Goal: Task Accomplishment & Management: Manage account settings

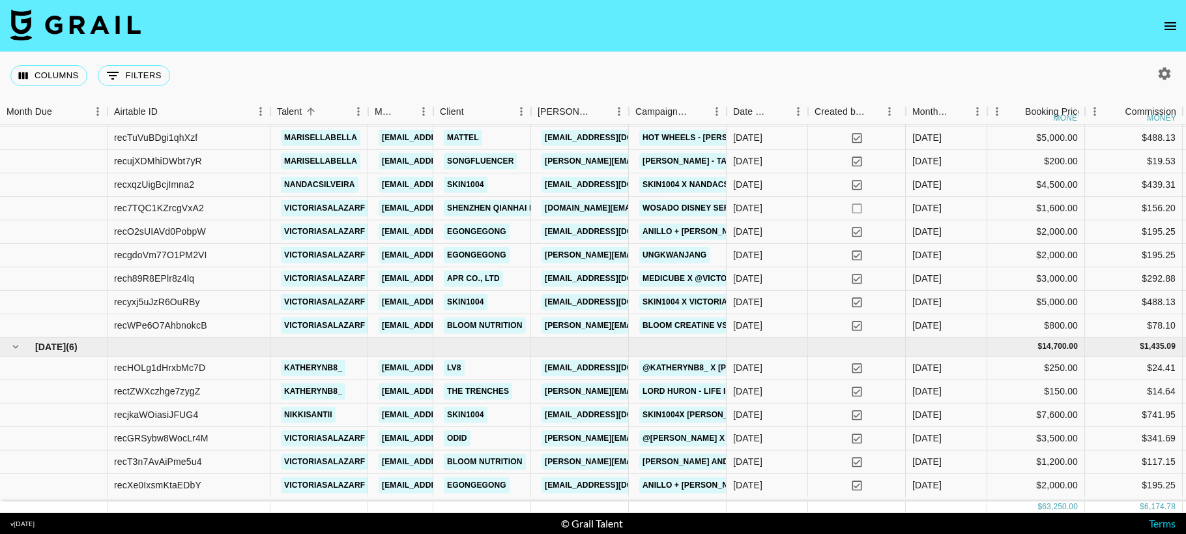
scroll to position [472, 0]
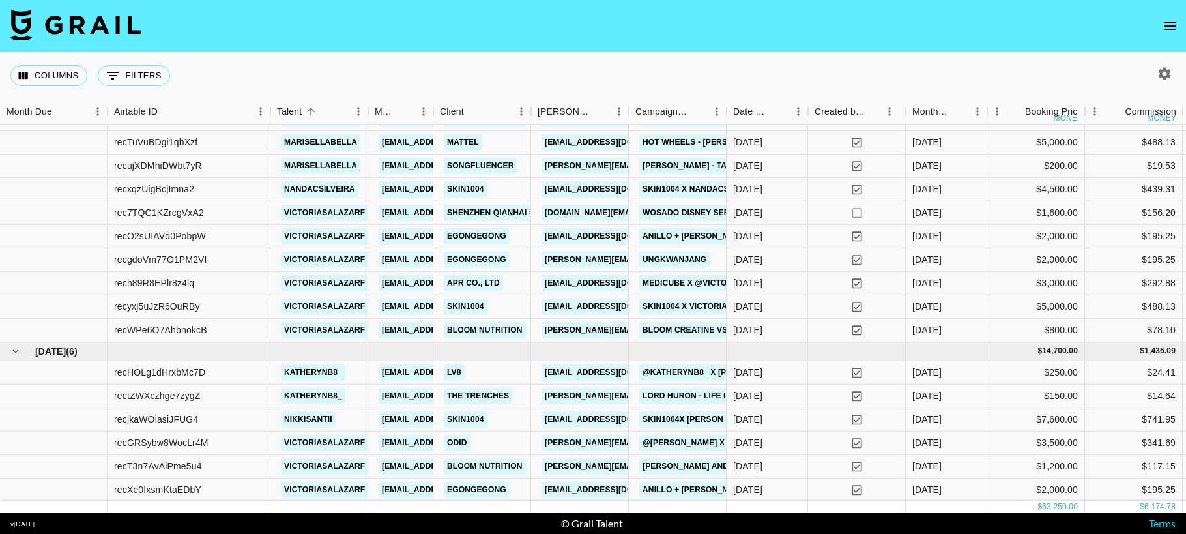
click at [1165, 26] on icon "open drawer" at bounding box center [1170, 26] width 12 height 8
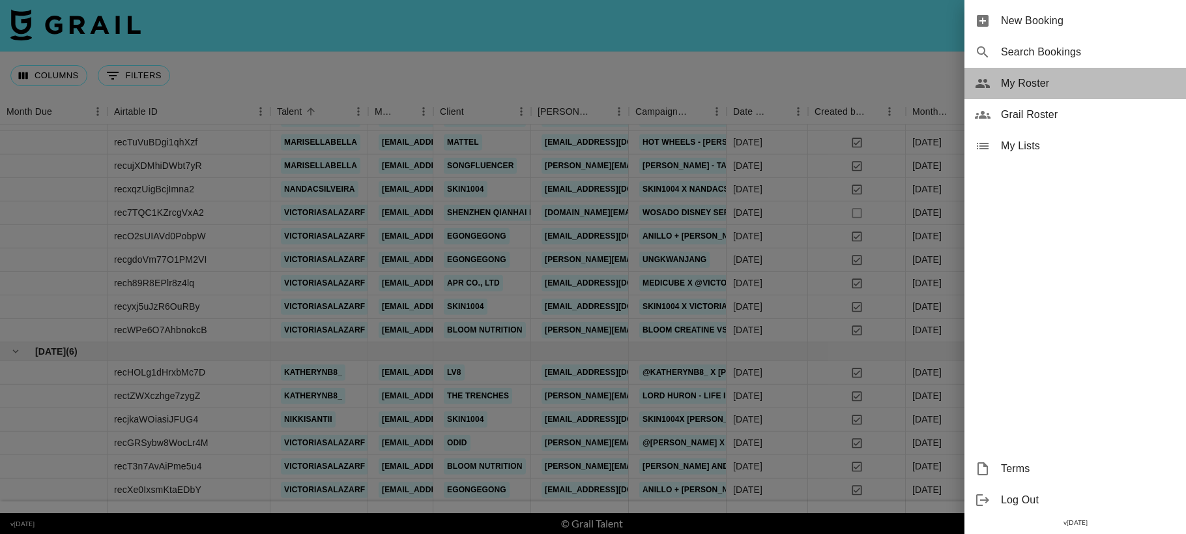
click at [1046, 83] on span "My Roster" at bounding box center [1088, 84] width 175 height 16
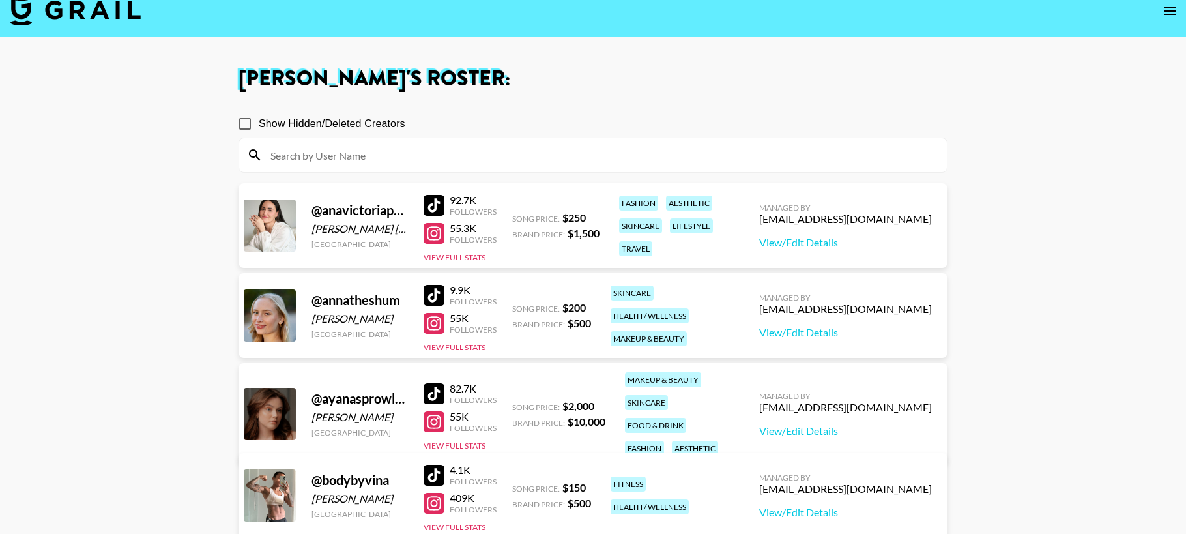
scroll to position [18, 0]
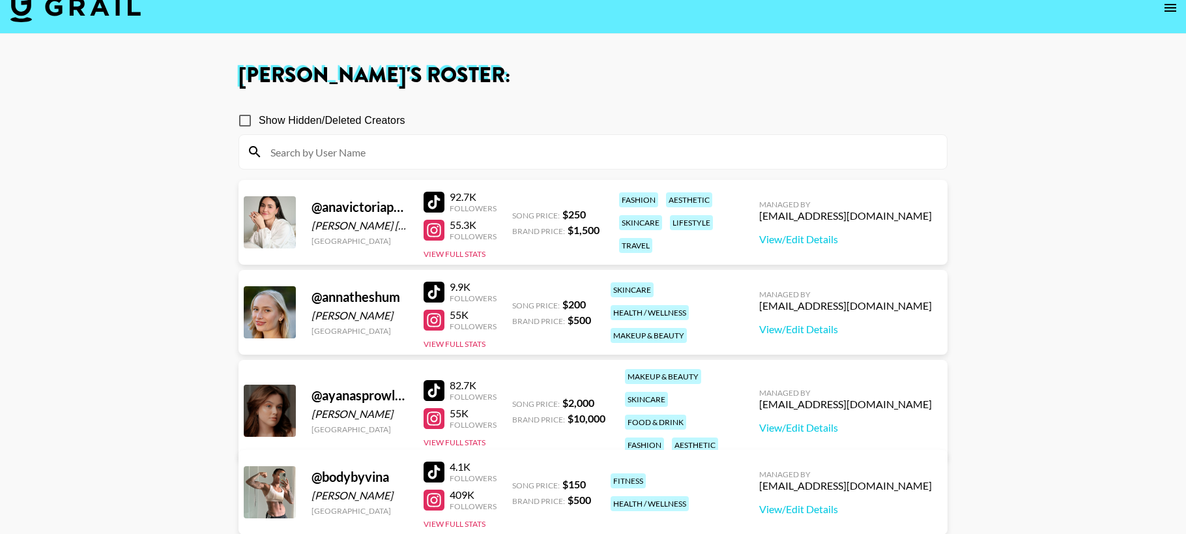
click at [438, 290] on div at bounding box center [433, 291] width 21 height 21
click at [436, 321] on div at bounding box center [433, 319] width 21 height 21
click at [466, 339] on button "View Full Stats" at bounding box center [454, 344] width 62 height 10
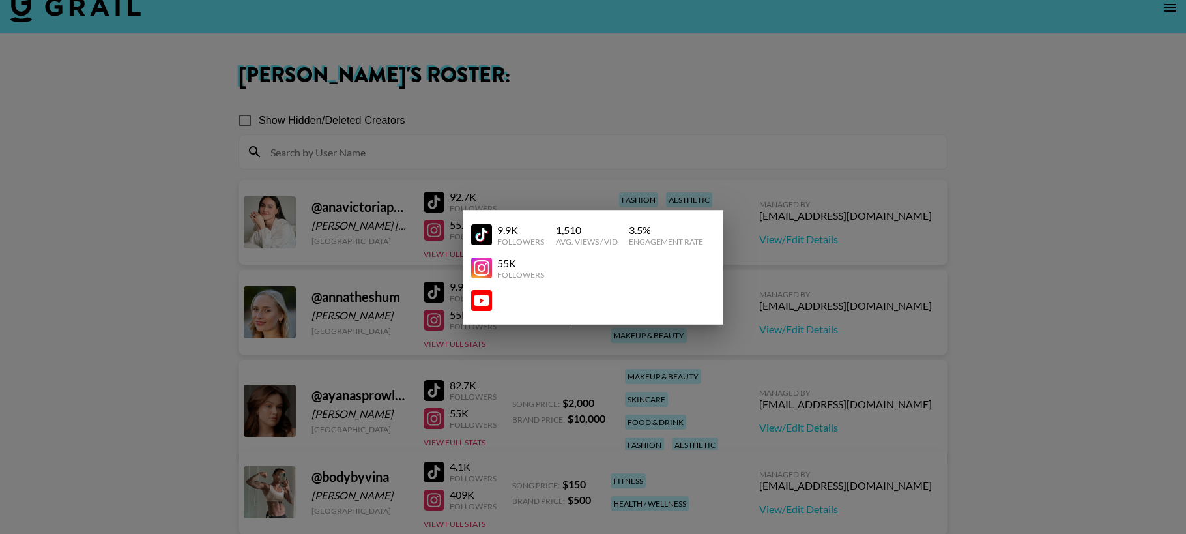
click at [786, 313] on div at bounding box center [593, 267] width 1186 height 534
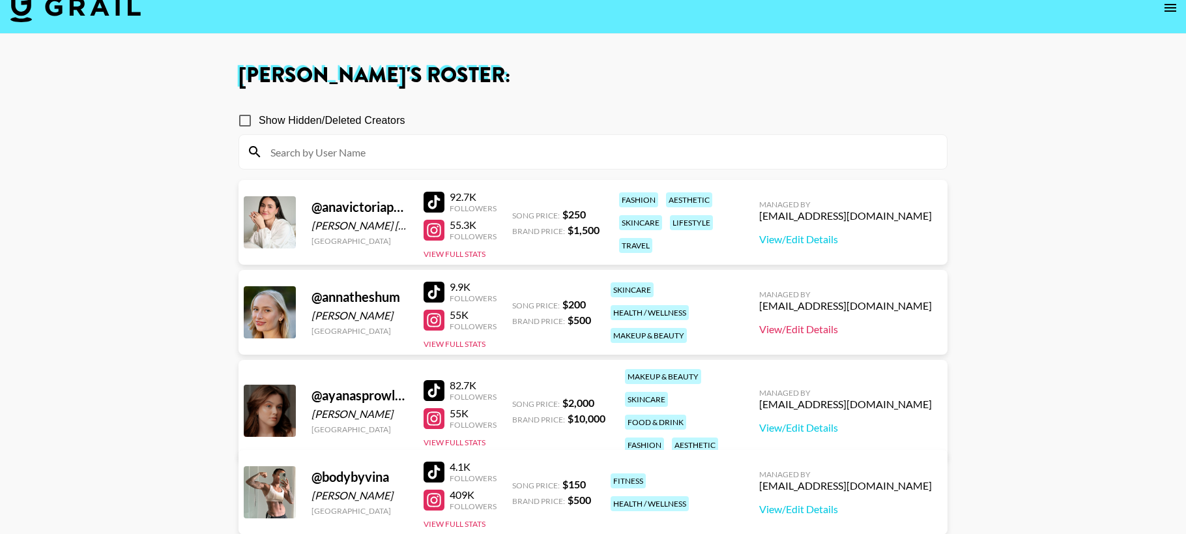
click at [851, 330] on link "View/Edit Details" at bounding box center [845, 328] width 173 height 13
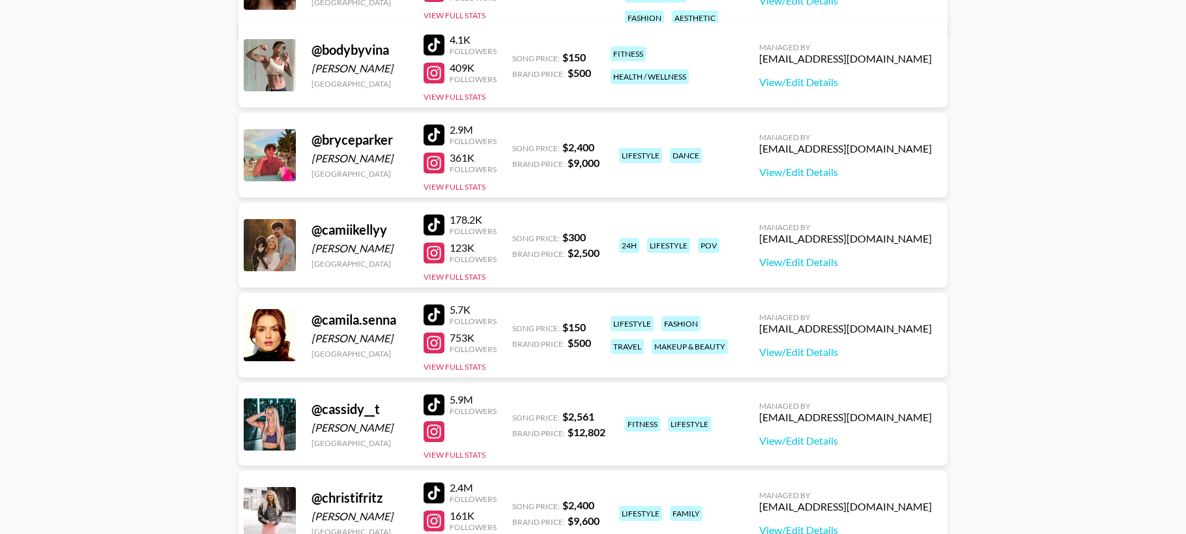
scroll to position [328, 0]
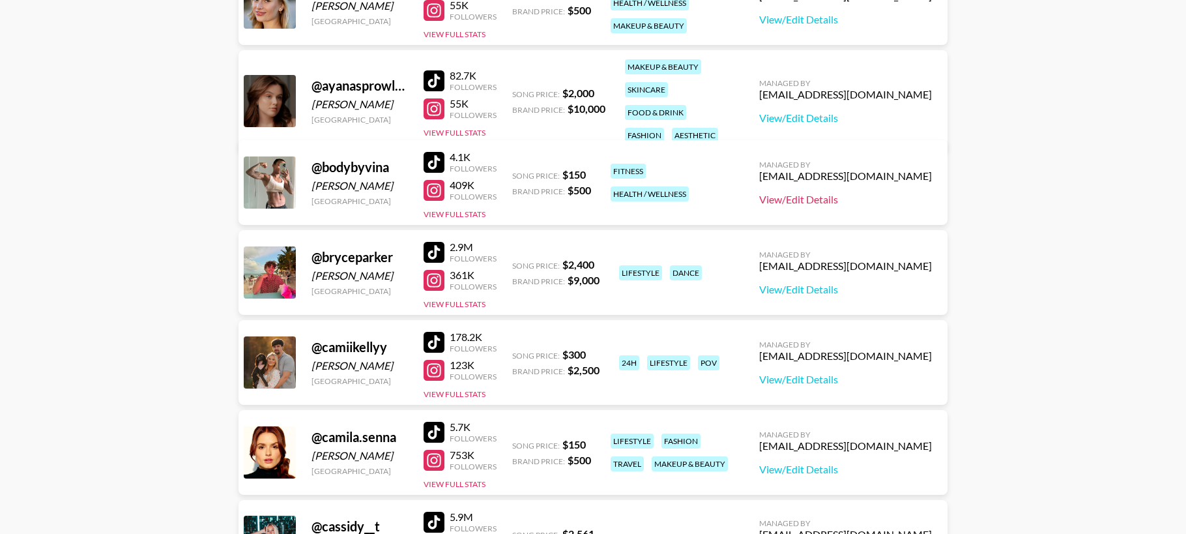
click at [855, 199] on link "View/Edit Details" at bounding box center [845, 199] width 173 height 13
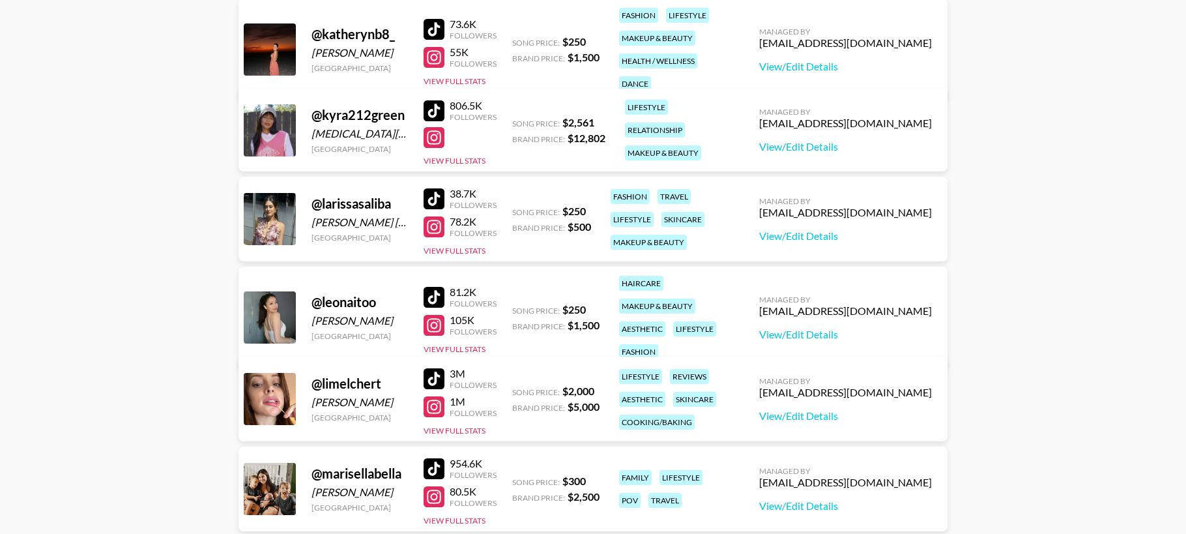
scroll to position [1736, 0]
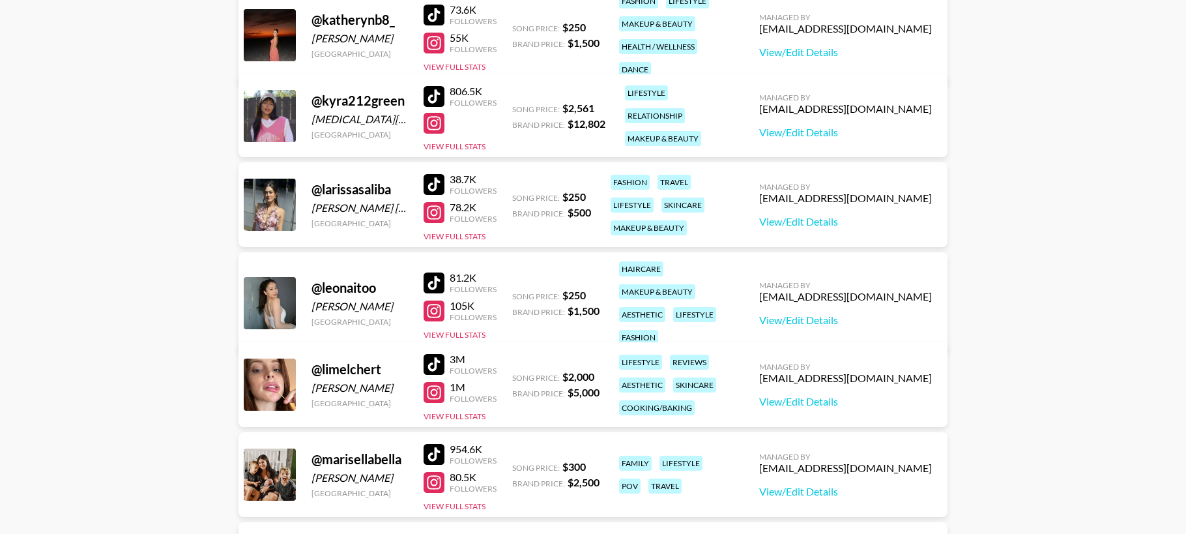
click at [433, 180] on div at bounding box center [433, 184] width 21 height 21
click at [436, 209] on div at bounding box center [433, 212] width 21 height 21
click at [864, 223] on link "View/Edit Details" at bounding box center [845, 221] width 173 height 13
click at [433, 272] on div at bounding box center [433, 282] width 21 height 21
click at [431, 306] on div at bounding box center [433, 310] width 21 height 21
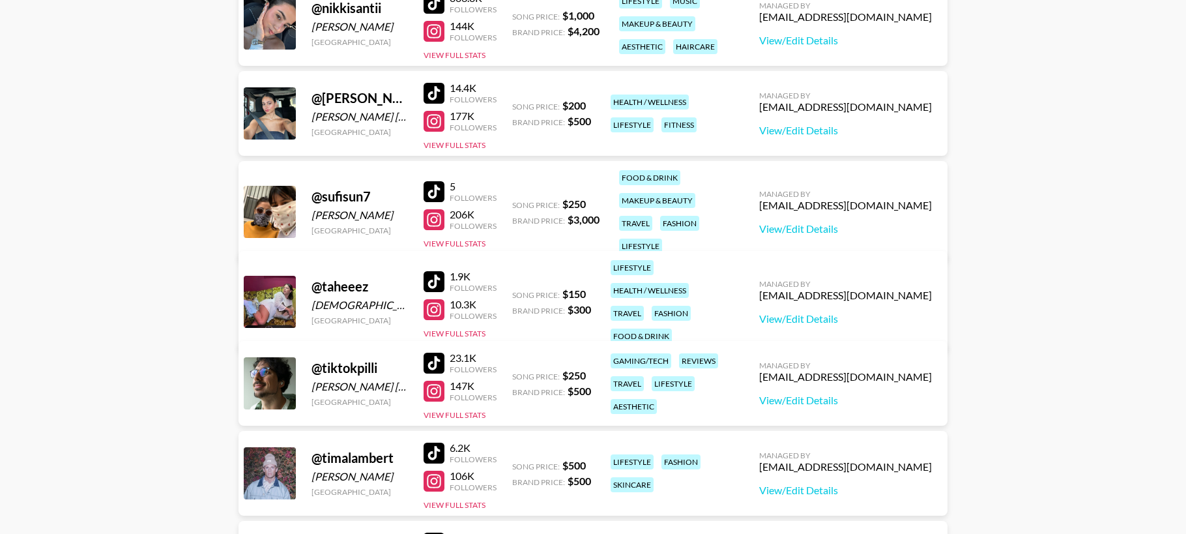
scroll to position [2812, 0]
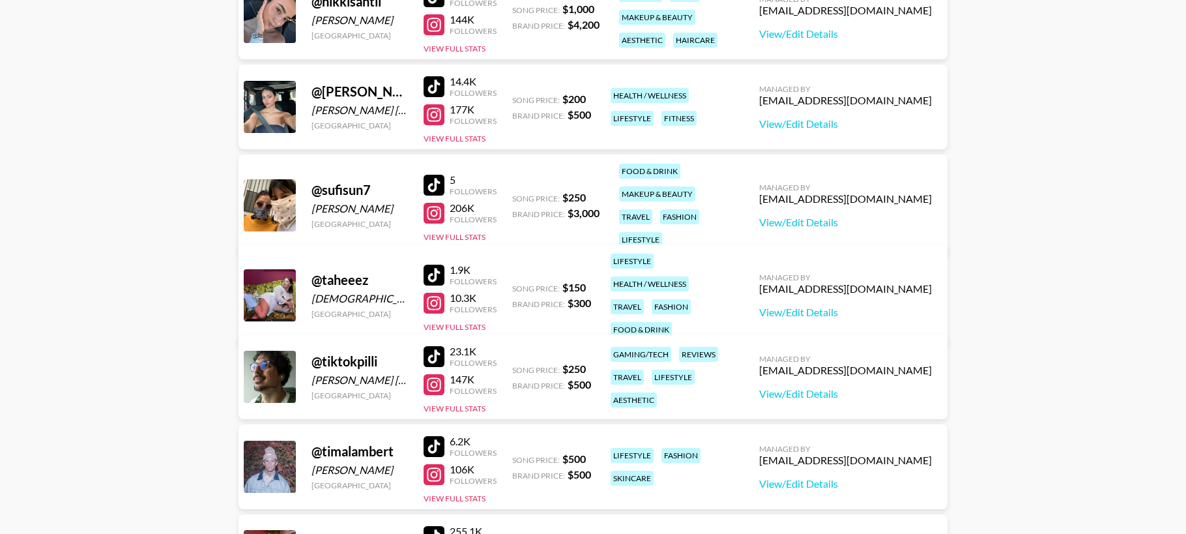
click at [436, 203] on div at bounding box center [433, 213] width 21 height 21
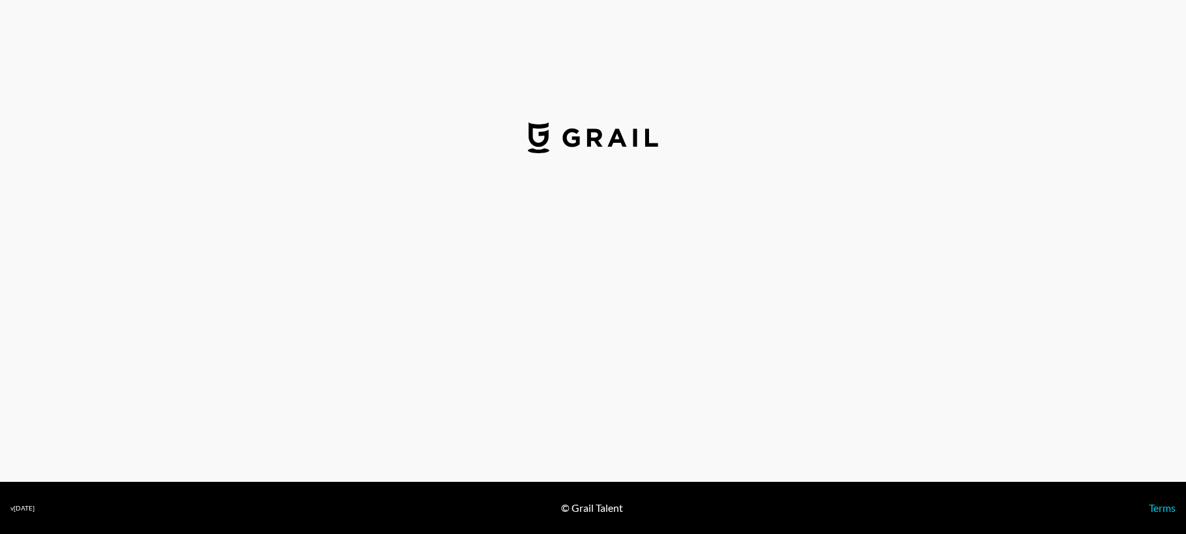
select select "USD"
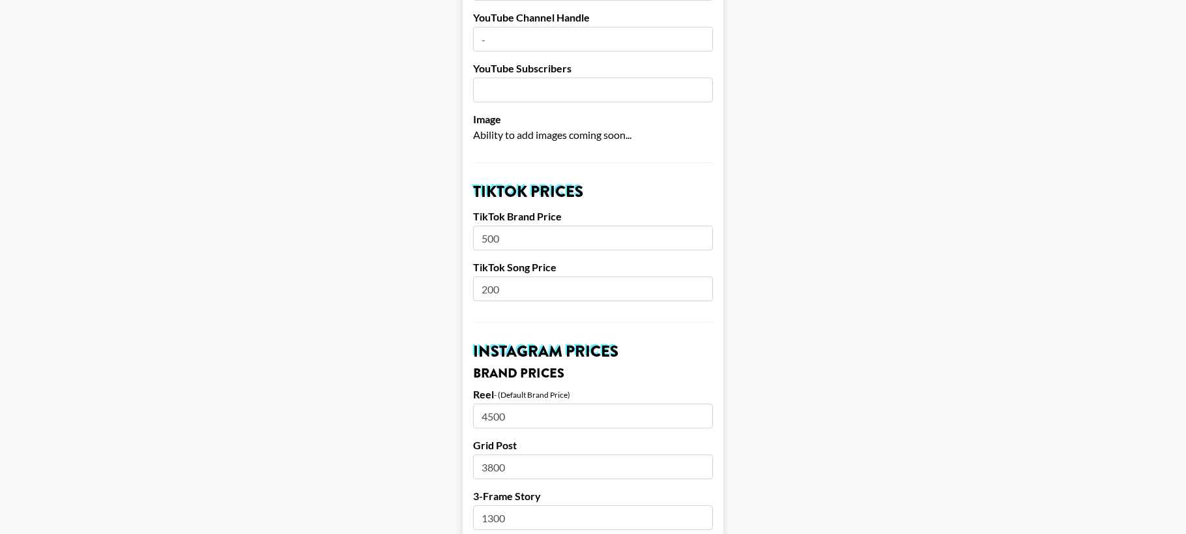
scroll to position [341, 0]
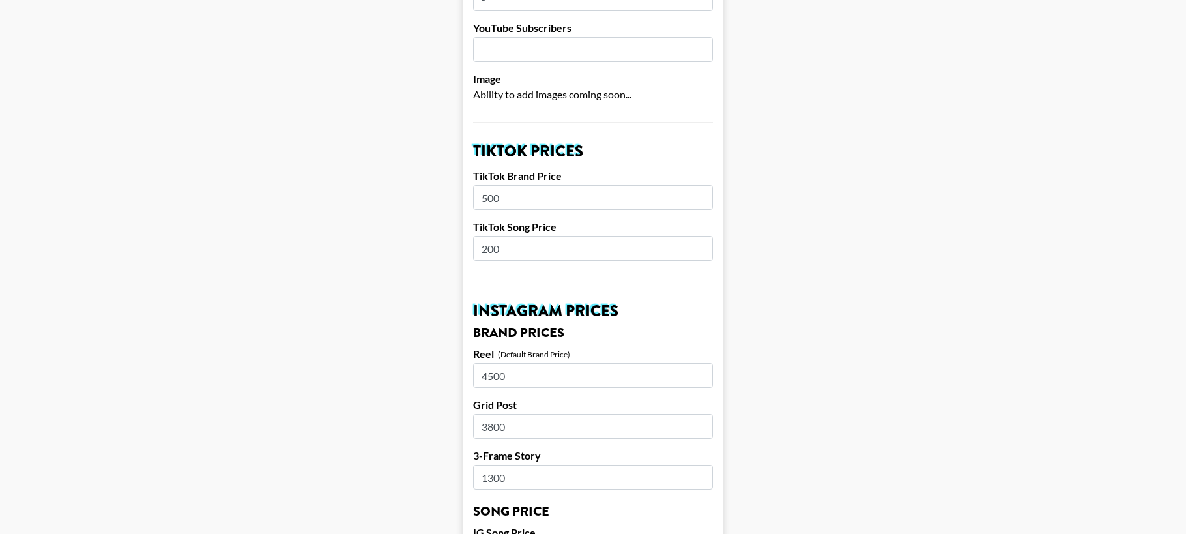
drag, startPoint x: 522, startPoint y: 377, endPoint x: 461, endPoint y: 376, distance: 61.9
click at [461, 376] on main "Airtable ID: recufFGHig3tGLiqy Manager(s) thais@grail-talent.com ​ TikTok User …" at bounding box center [592, 542] width 1165 height 1621
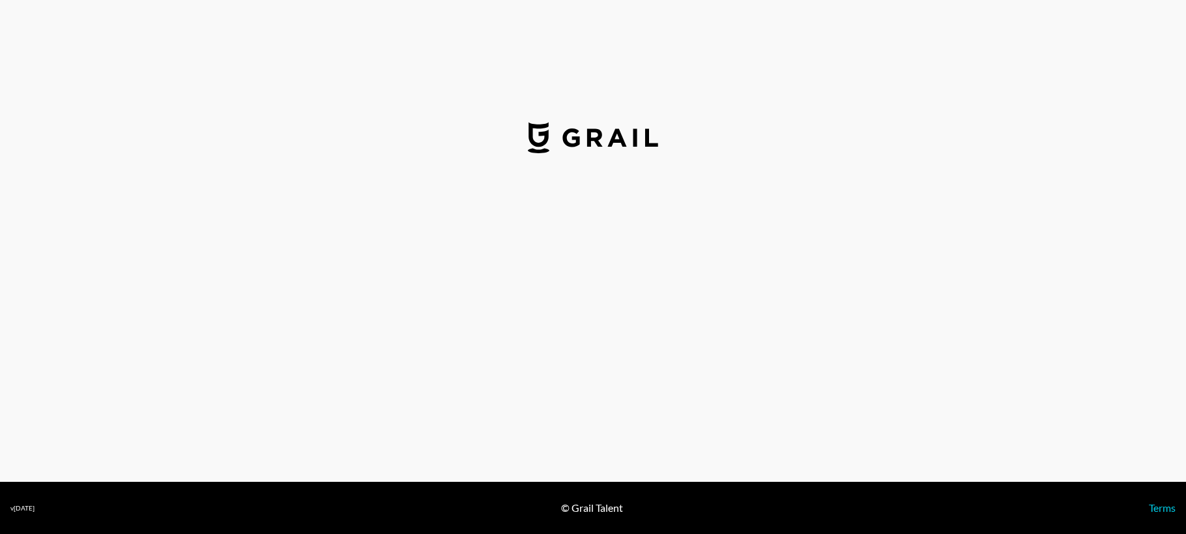
select select "USD"
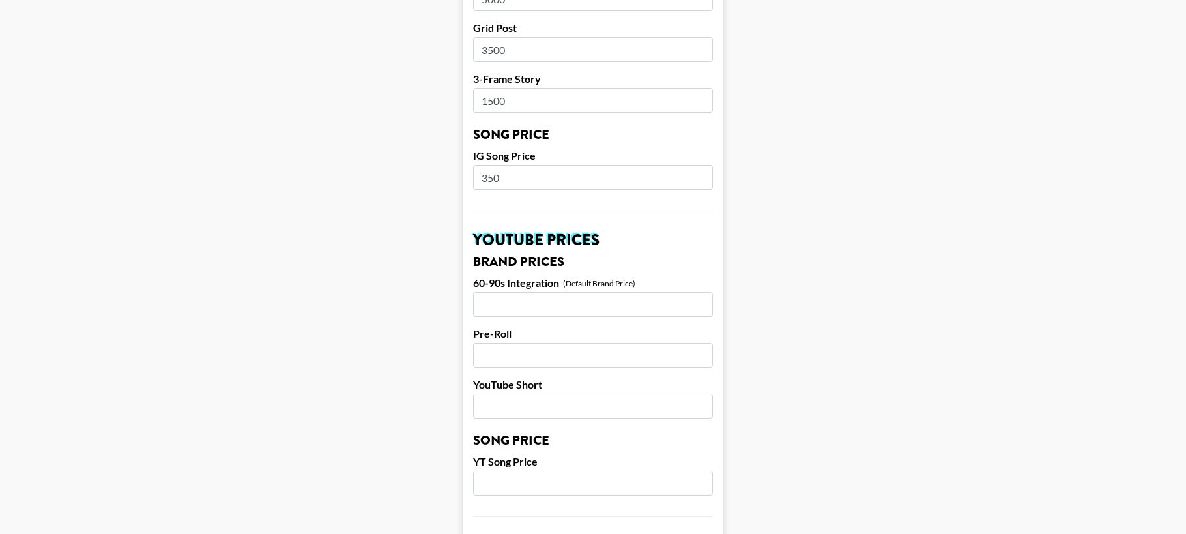
scroll to position [1232, 0]
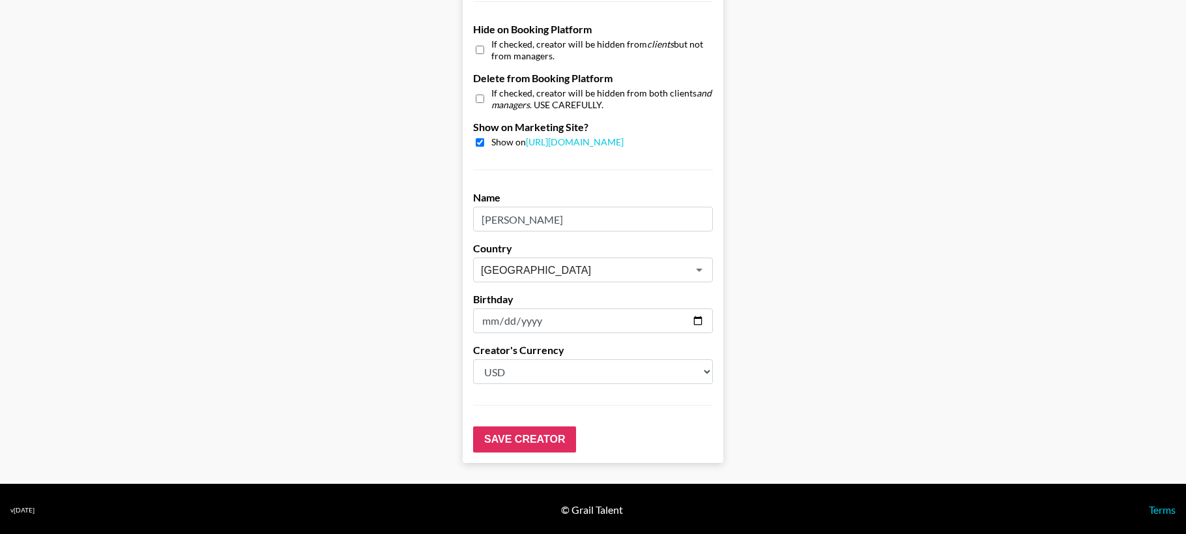
click at [480, 138] on input "checkbox" at bounding box center [480, 142] width 8 height 8
checkbox input "false"
click at [538, 443] on input "Save Creator" at bounding box center [524, 439] width 103 height 26
click at [533, 436] on input "Save Creator" at bounding box center [524, 439] width 103 height 26
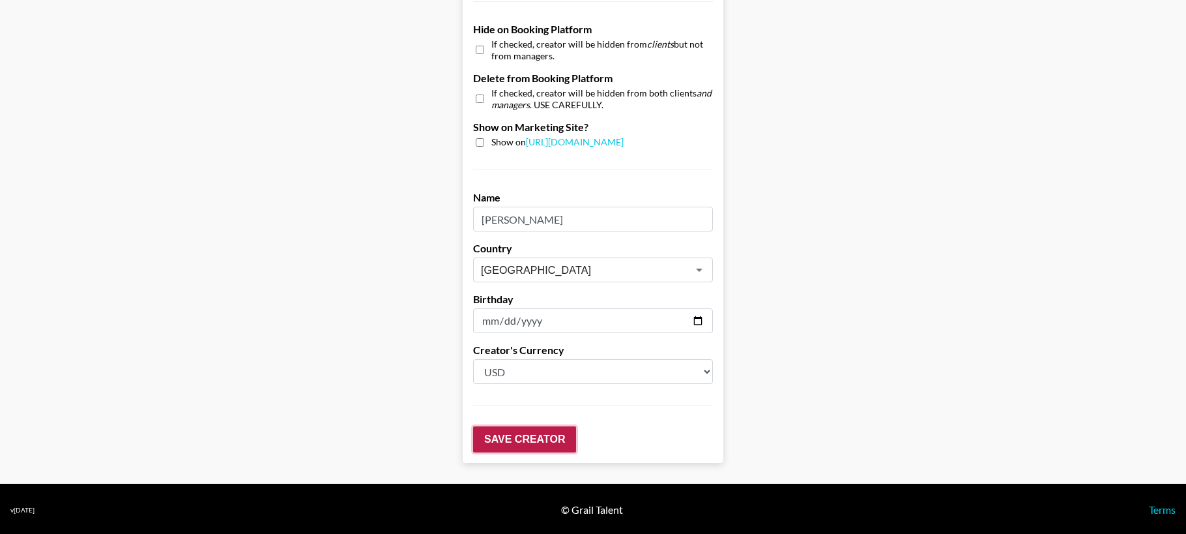
scroll to position [72, 0]
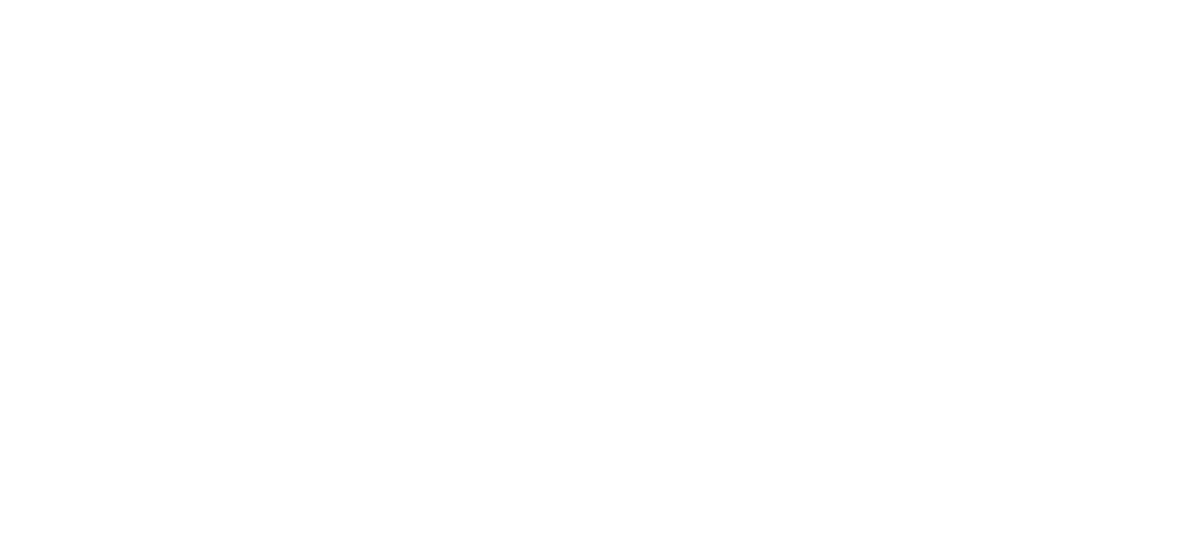
select select "USD"
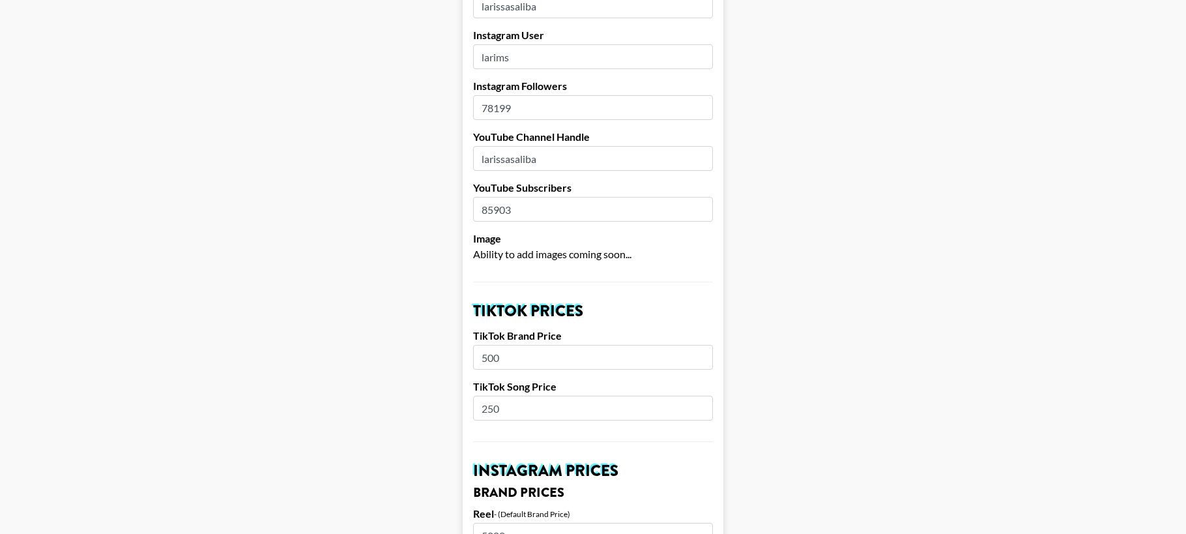
scroll to position [290, 0]
